Goal: Information Seeking & Learning: Find contact information

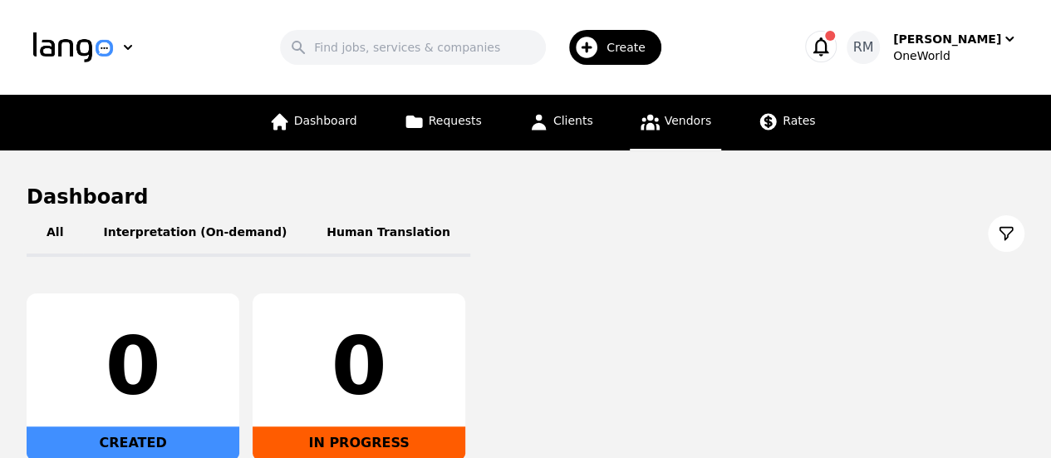
click at [681, 122] on span "Vendors" at bounding box center [687, 120] width 47 height 13
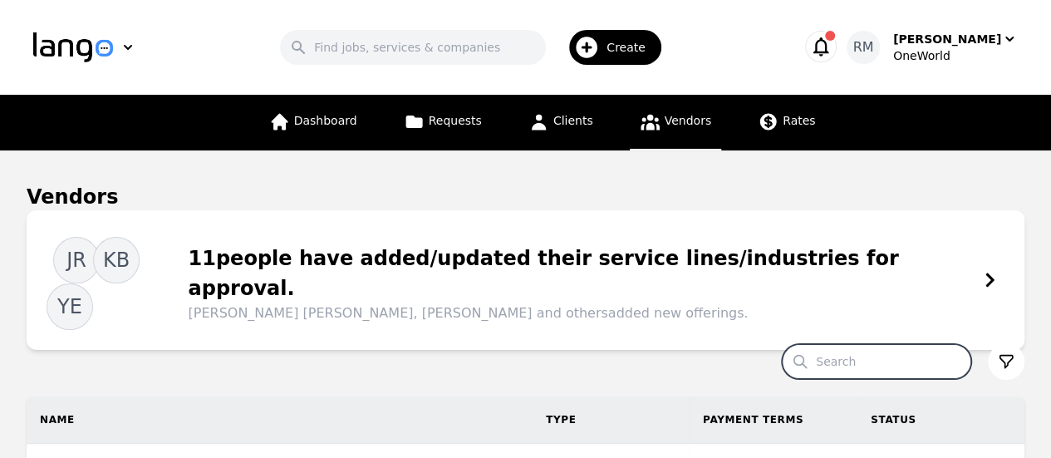
click at [890, 344] on input "Search" at bounding box center [875, 361] width 189 height 35
type input "peiqian"
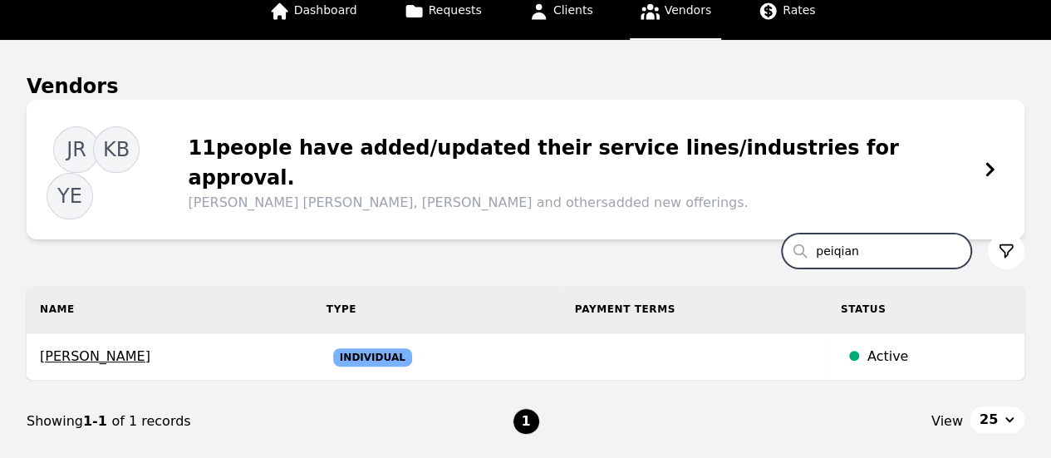
scroll to position [166, 0]
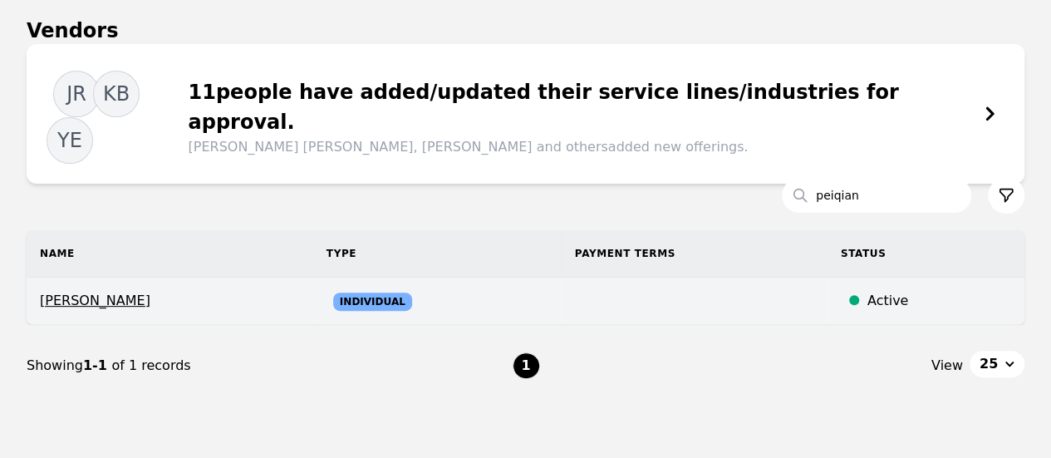
click at [85, 291] on span "[PERSON_NAME]" at bounding box center [170, 301] width 260 height 20
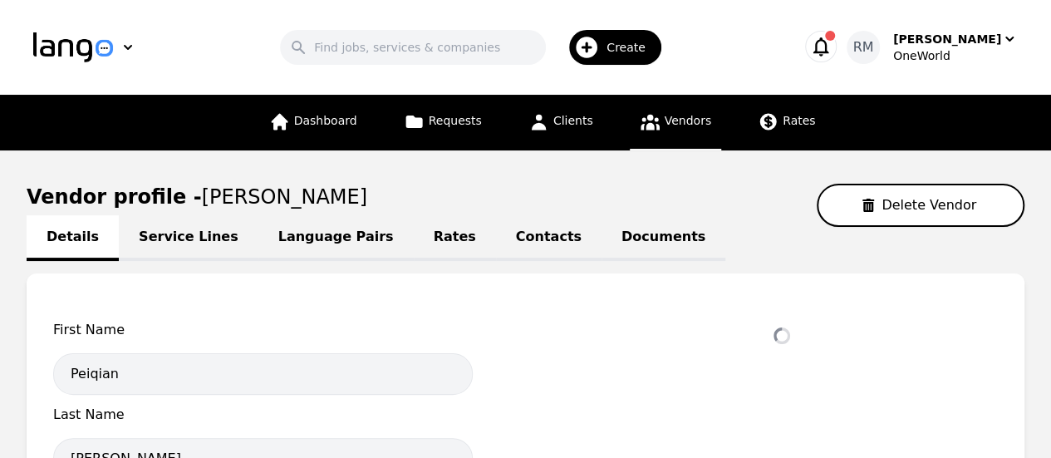
select select "active"
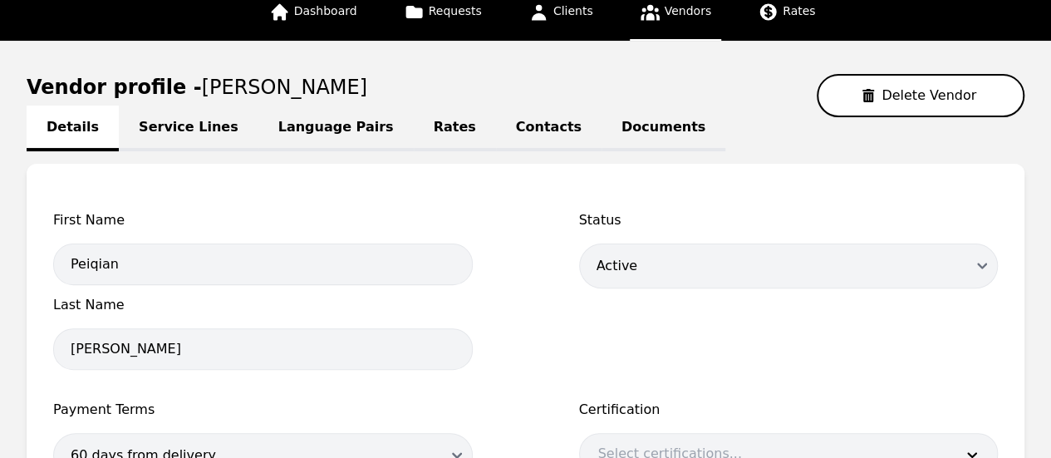
scroll to position [38, 0]
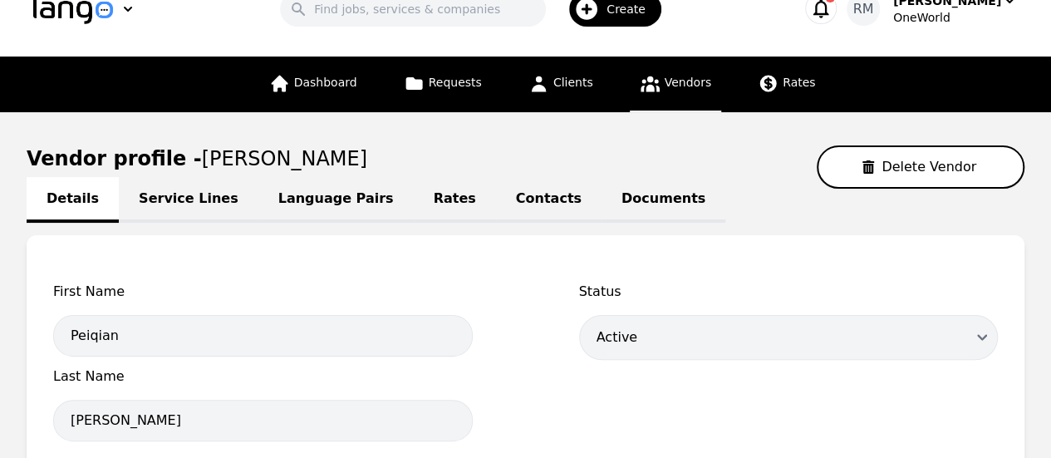
click at [188, 198] on link "Service Lines" at bounding box center [189, 200] width 140 height 46
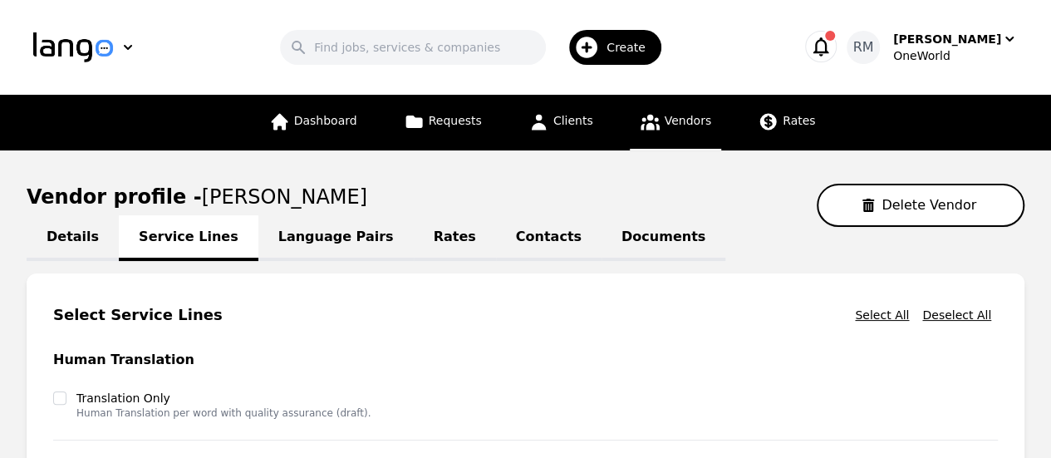
click at [307, 245] on link "Language Pairs" at bounding box center [335, 238] width 155 height 46
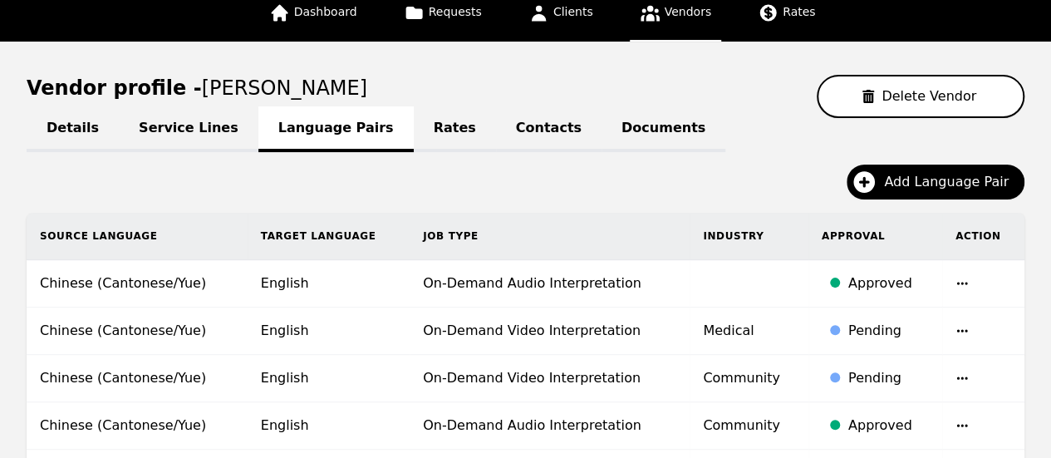
scroll to position [83, 0]
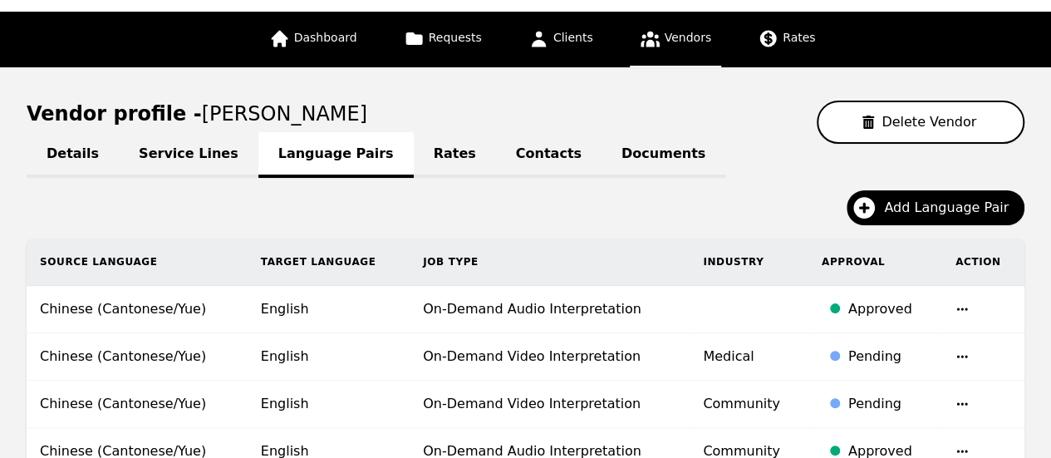
click at [414, 150] on link "Rates" at bounding box center [455, 155] width 82 height 46
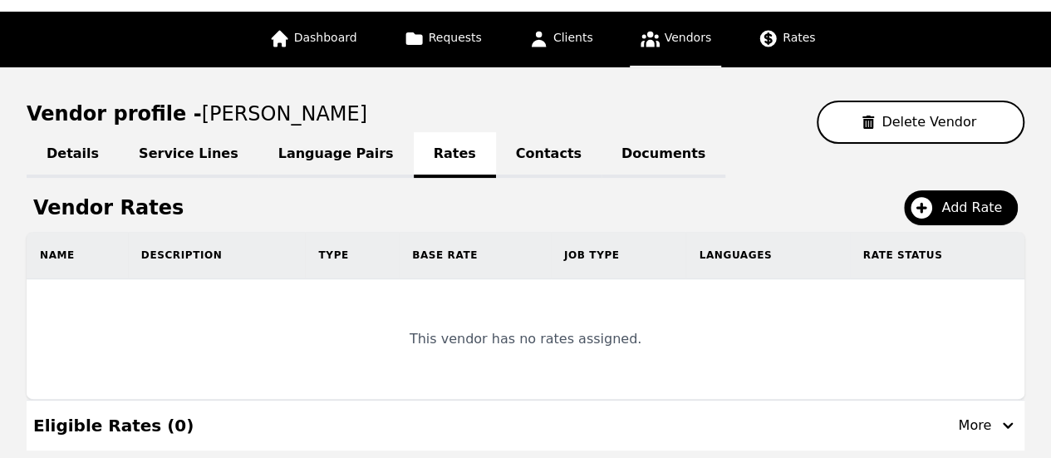
click at [496, 153] on link "Contacts" at bounding box center [548, 155] width 105 height 46
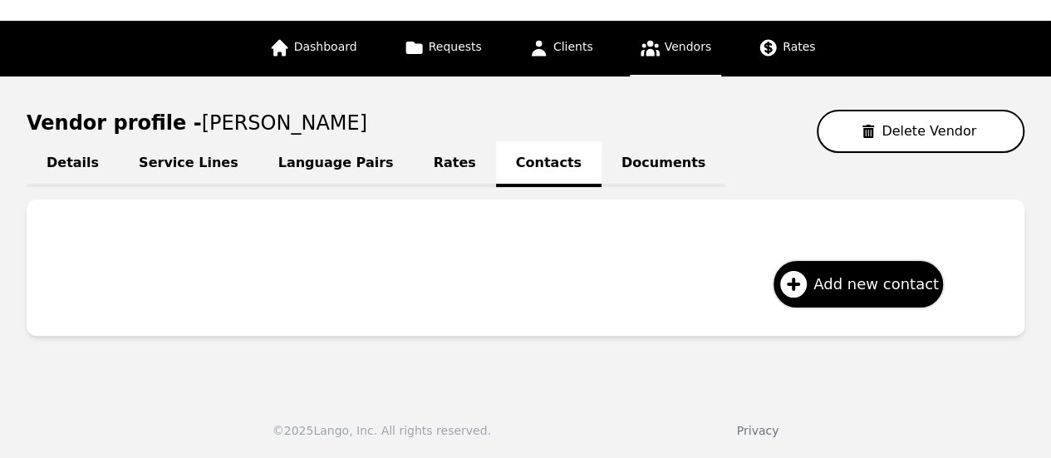
scroll to position [83, 0]
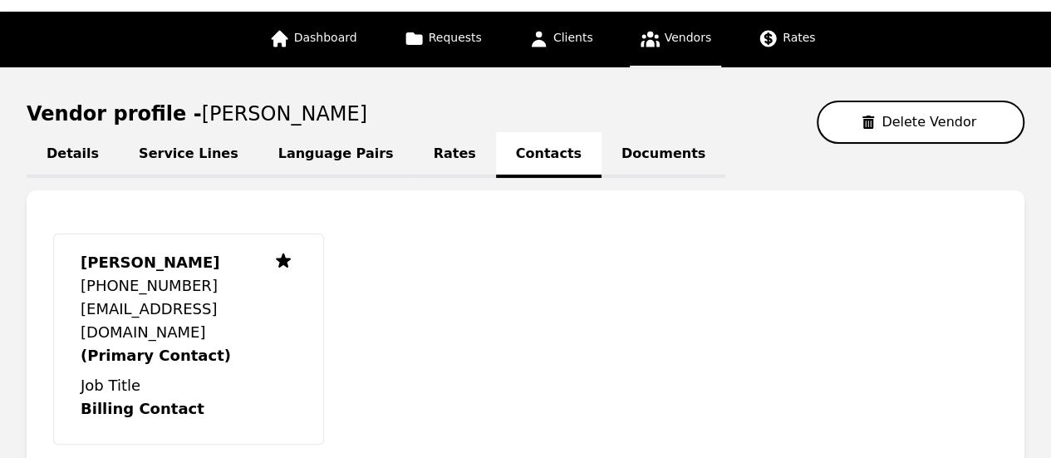
click at [601, 154] on link "Documents" at bounding box center [663, 155] width 124 height 46
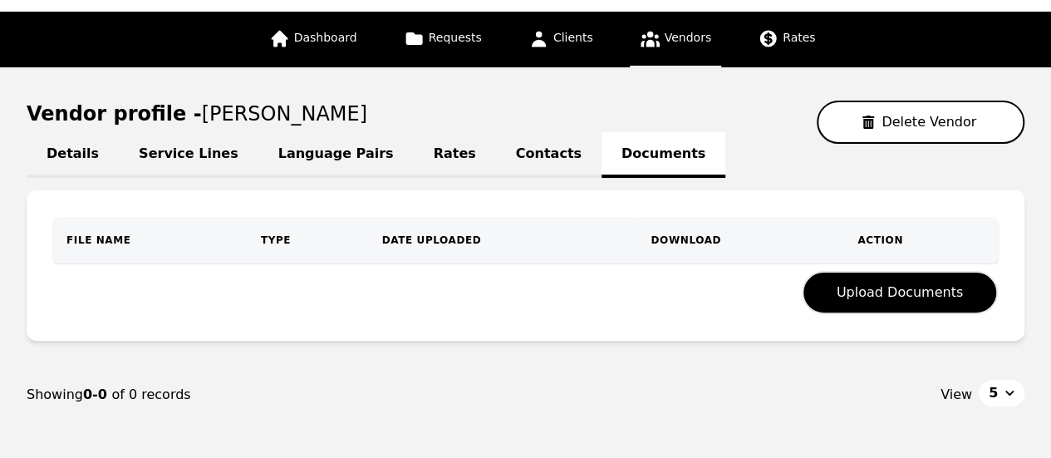
click at [414, 152] on link "Rates" at bounding box center [455, 155] width 82 height 46
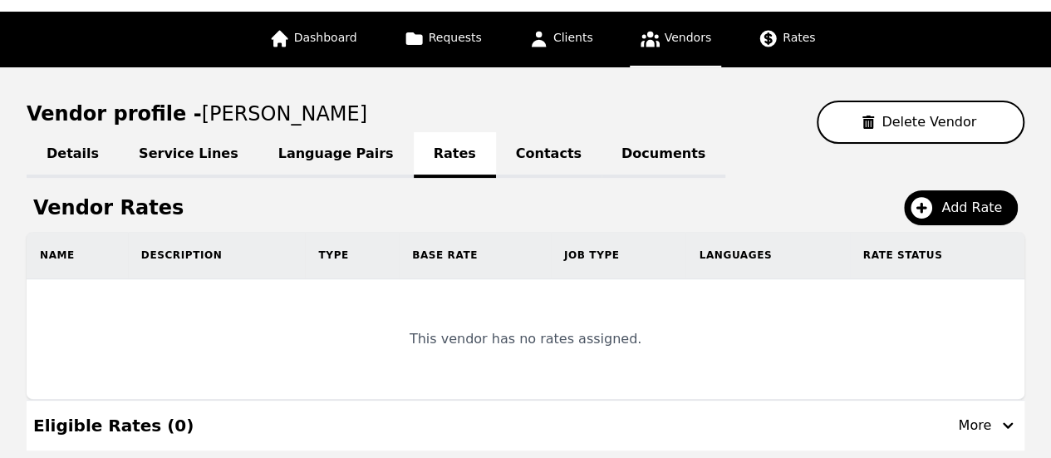
click at [301, 159] on link "Language Pairs" at bounding box center [335, 155] width 155 height 46
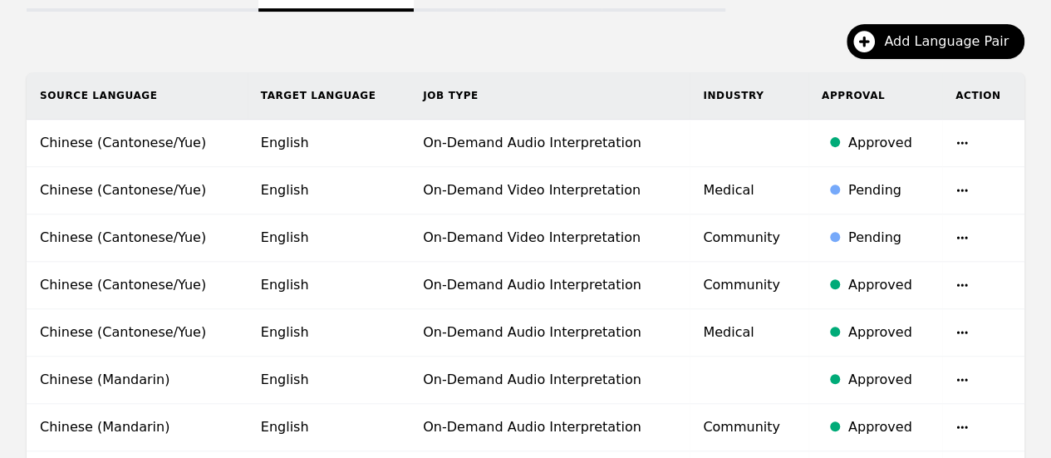
scroll to position [83, 0]
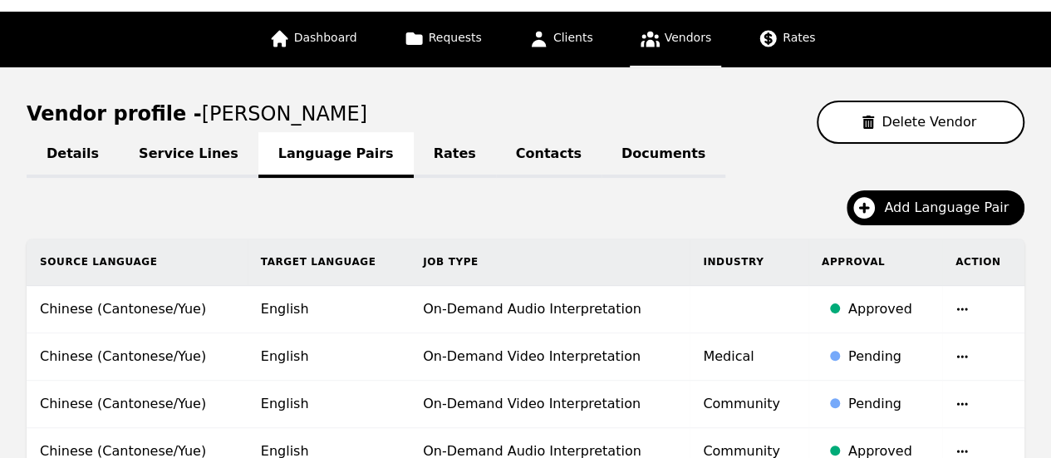
click at [152, 165] on link "Service Lines" at bounding box center [189, 155] width 140 height 46
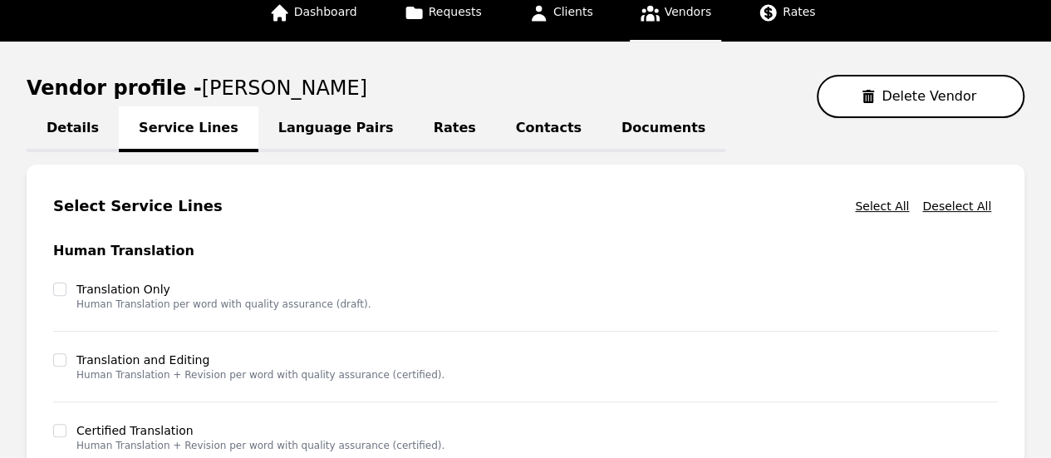
scroll to position [83, 0]
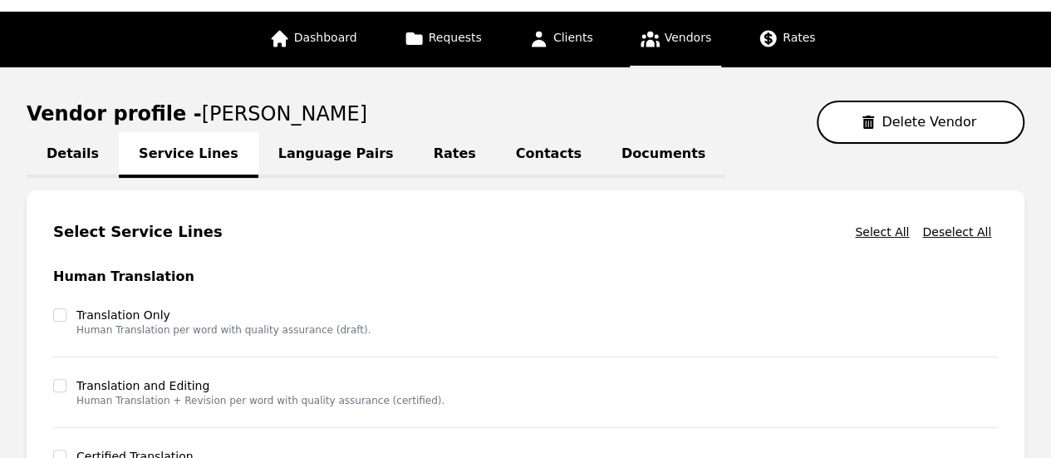
click at [292, 149] on link "Language Pairs" at bounding box center [335, 155] width 155 height 46
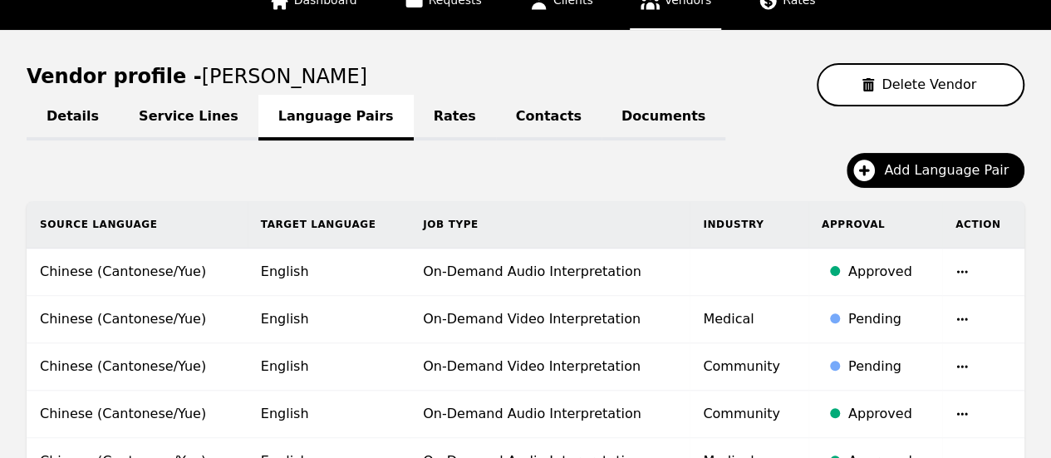
scroll to position [60, 0]
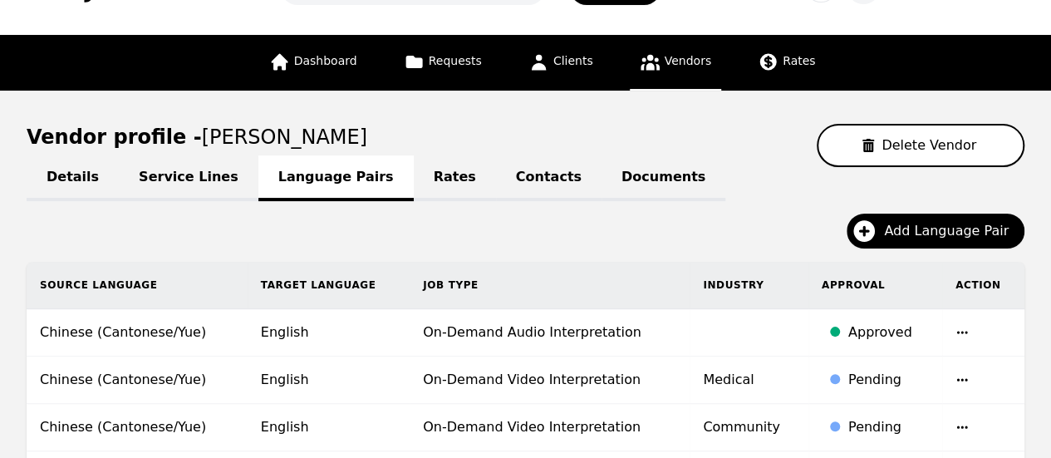
click at [414, 183] on link "Rates" at bounding box center [455, 178] width 82 height 46
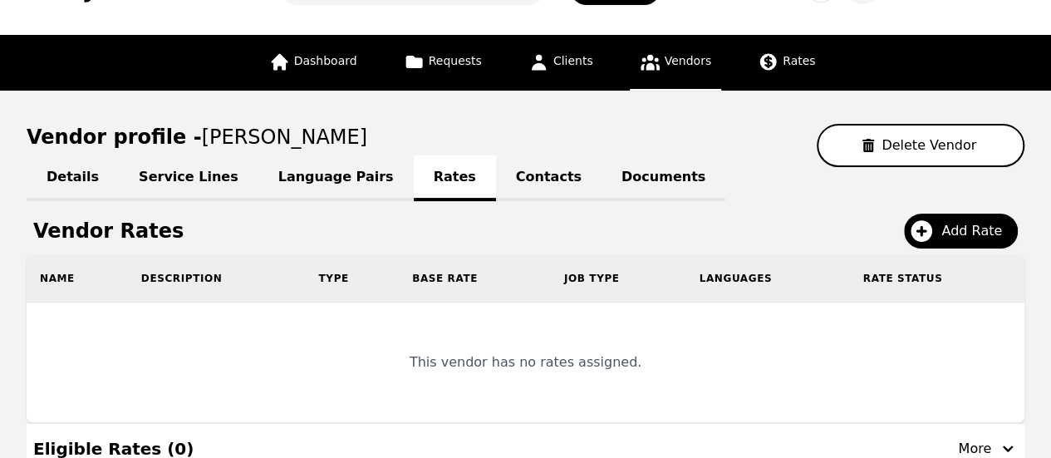
click at [496, 165] on link "Contacts" at bounding box center [548, 178] width 105 height 46
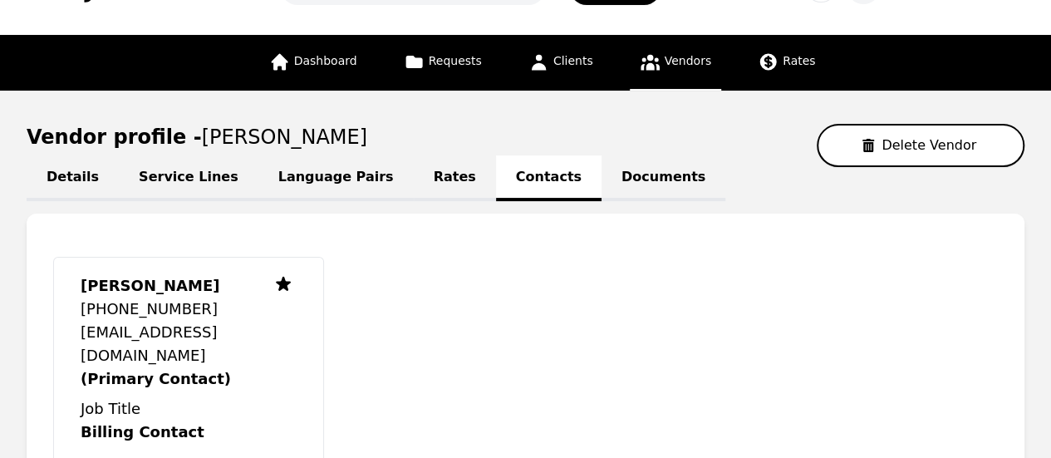
click at [601, 180] on link "Documents" at bounding box center [663, 178] width 124 height 46
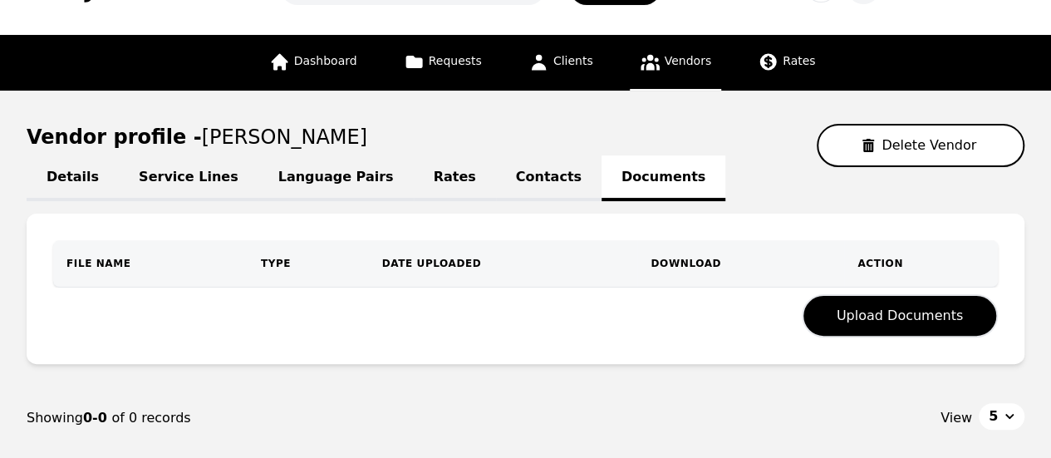
click at [273, 185] on link "Language Pairs" at bounding box center [335, 178] width 155 height 46
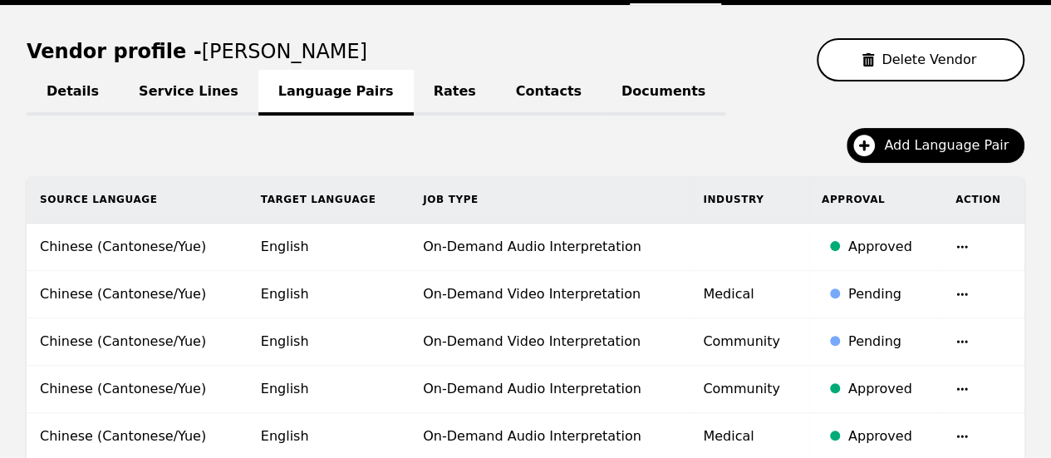
scroll to position [226, 0]
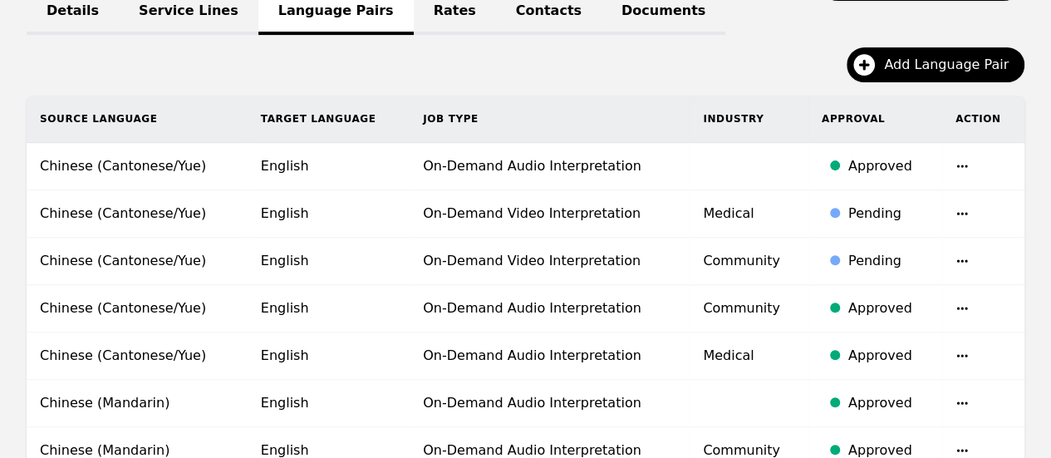
click at [192, 19] on link "Service Lines" at bounding box center [189, 12] width 140 height 46
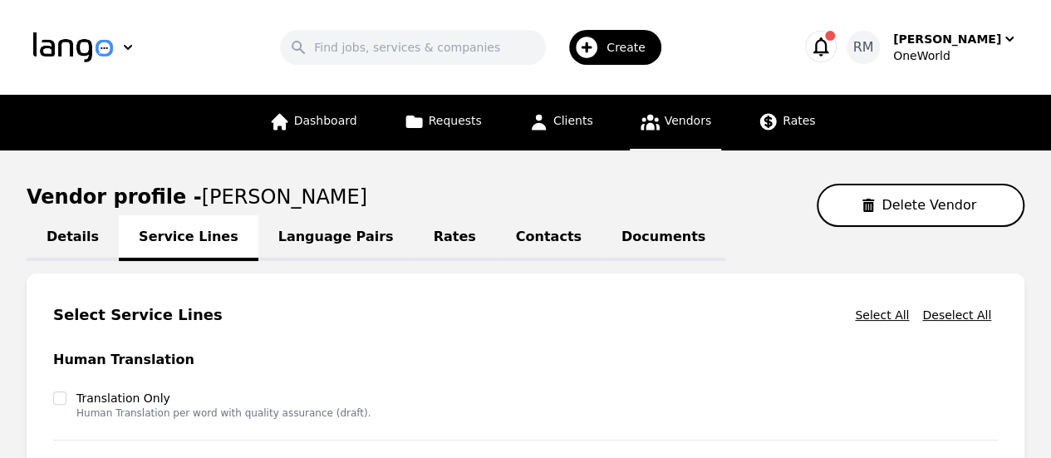
click at [68, 250] on link "Details" at bounding box center [73, 238] width 92 height 46
select select "active"
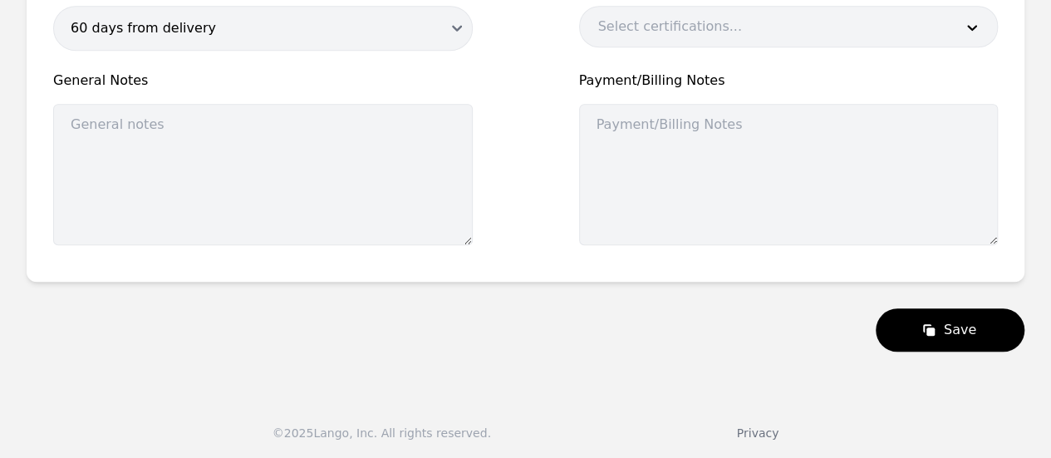
scroll to position [370, 0]
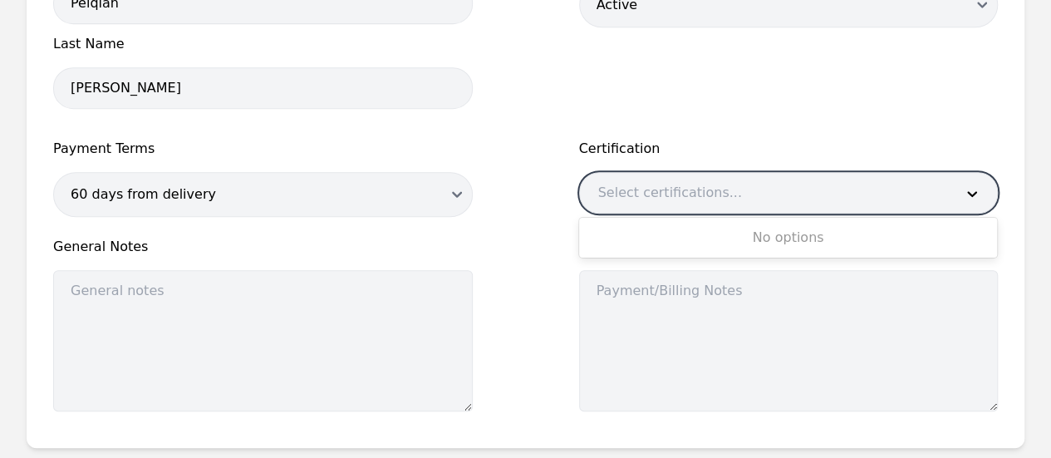
click at [697, 197] on div at bounding box center [764, 193] width 368 height 40
click at [497, 135] on div "First Name Peiqian Last Name [PERSON_NAME] Status Draft Active Disabled Payment…" at bounding box center [525, 185] width 944 height 472
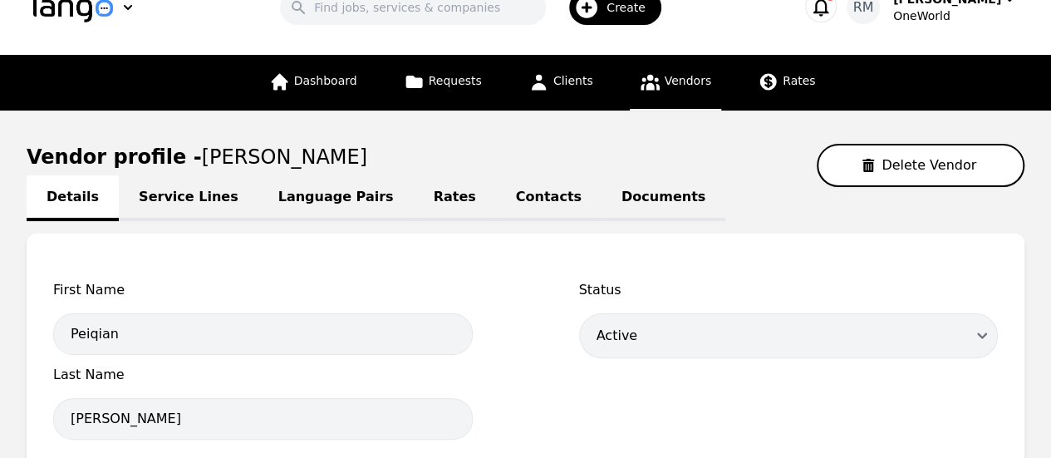
scroll to position [38, 0]
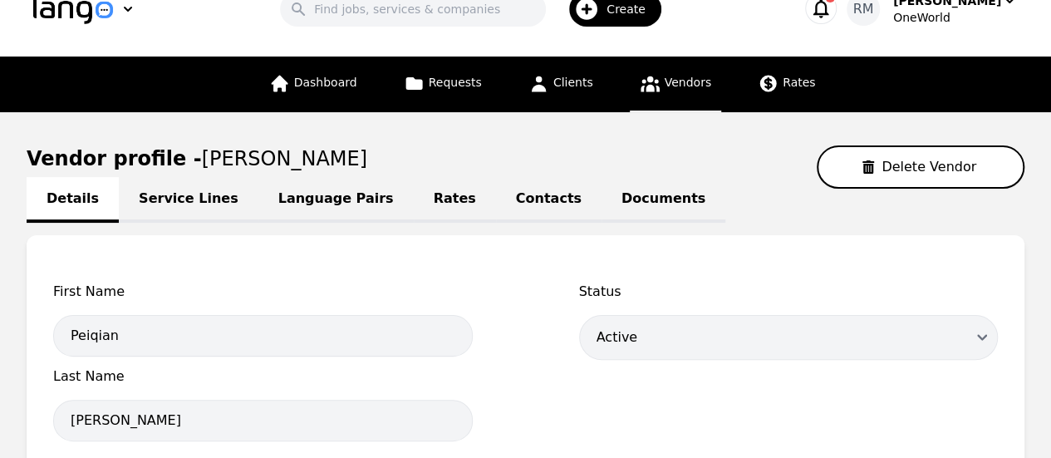
click at [154, 201] on link "Service Lines" at bounding box center [189, 200] width 140 height 46
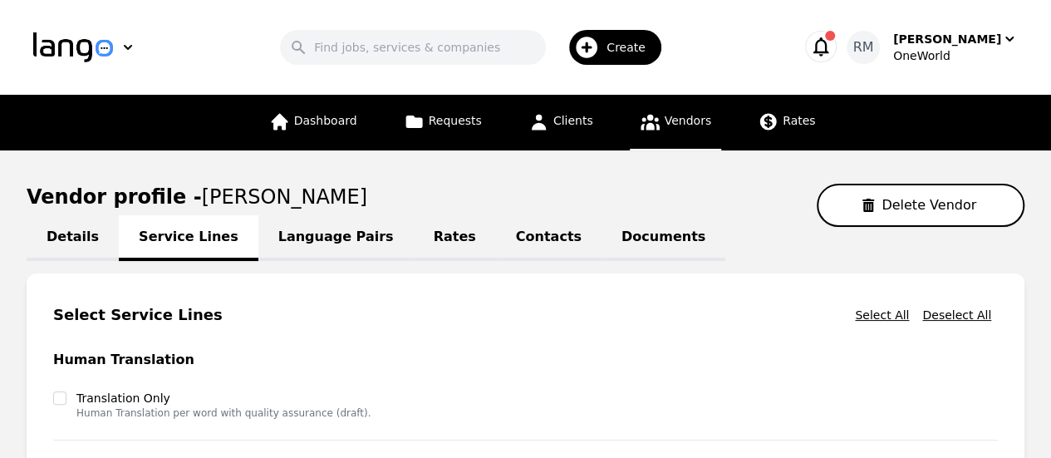
click at [303, 241] on link "Language Pairs" at bounding box center [335, 238] width 155 height 46
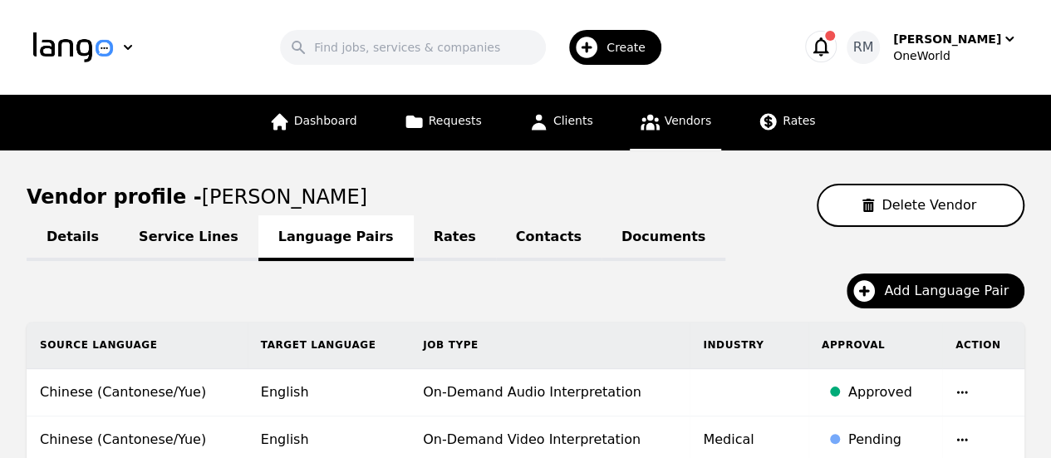
click at [414, 241] on link "Rates" at bounding box center [455, 238] width 82 height 46
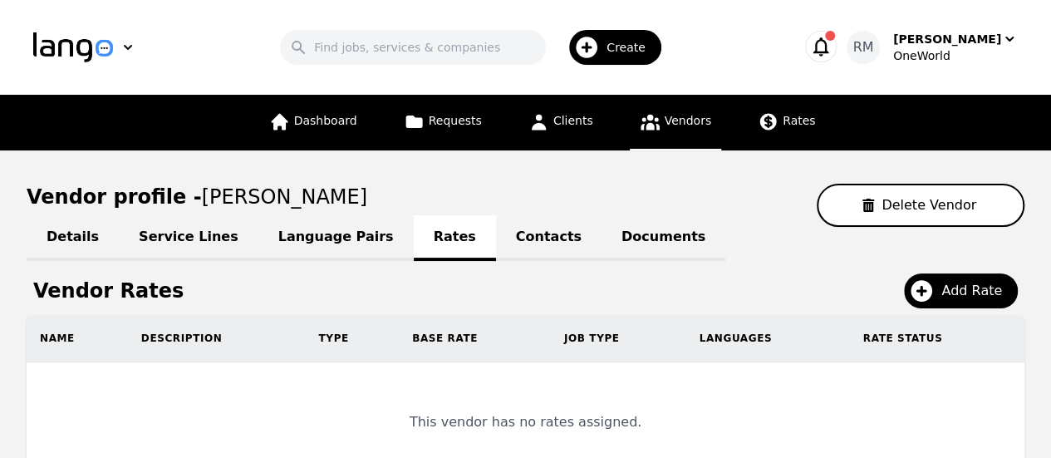
click at [496, 248] on link "Contacts" at bounding box center [548, 238] width 105 height 46
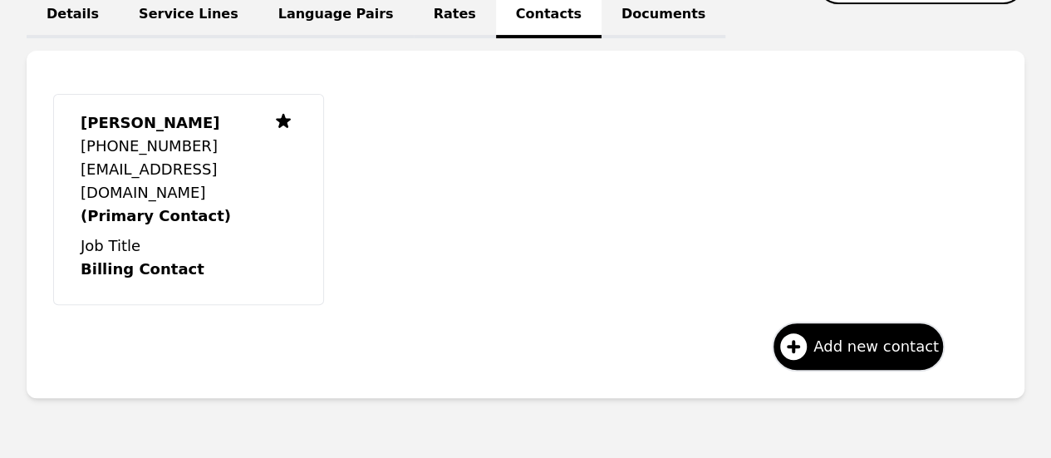
scroll to position [249, 0]
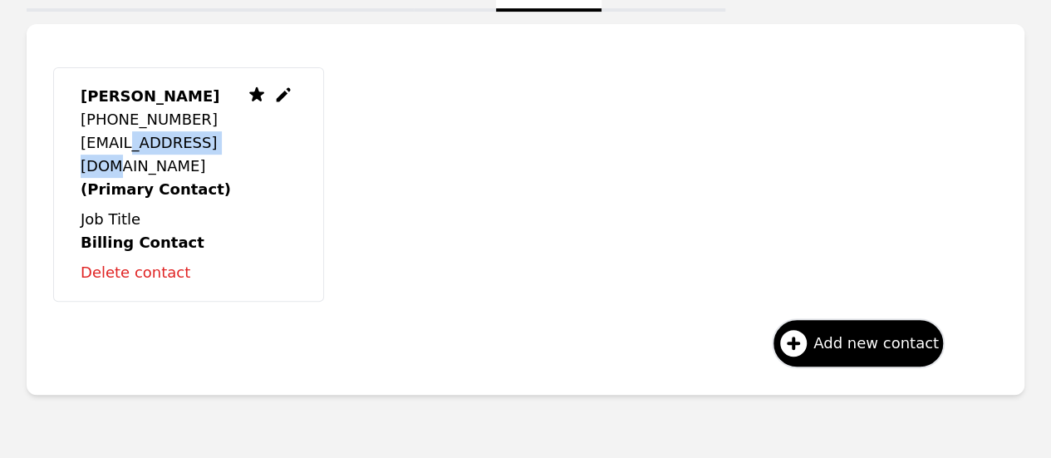
drag, startPoint x: 192, startPoint y: 165, endPoint x: 85, endPoint y: 155, distance: 107.6
click at [85, 155] on p "[EMAIL_ADDRESS][DOMAIN_NAME]" at bounding box center [162, 154] width 163 height 47
drag, startPoint x: 212, startPoint y: 165, endPoint x: 76, endPoint y: 149, distance: 136.4
click at [76, 149] on div "[PERSON_NAME] [PHONE_NUMBER] [EMAIL_ADDRESS][DOMAIN_NAME] (Primary Contact) Job…" at bounding box center [188, 184] width 271 height 234
copy p "[EMAIL_ADDRESS][DOMAIN_NAME]"
